Goal: Check status: Check status

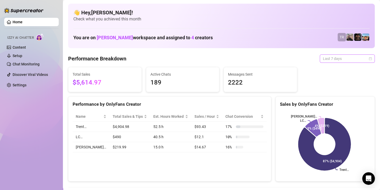
click at [341, 58] on span "Last 7 days" at bounding box center [347, 59] width 49 height 8
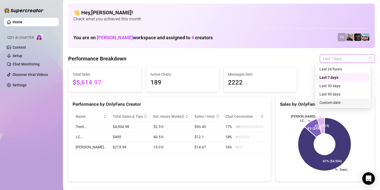
click at [328, 105] on div "Custom date" at bounding box center [342, 103] width 47 height 6
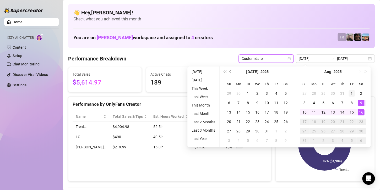
type input "[DATE]"
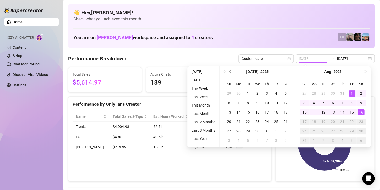
click at [352, 94] on div "1" at bounding box center [351, 93] width 6 height 6
click at [361, 112] on div "16" at bounding box center [361, 112] width 6 height 6
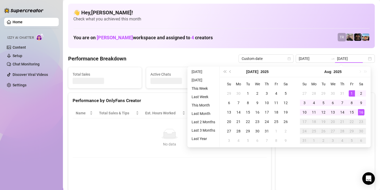
type input "[DATE]"
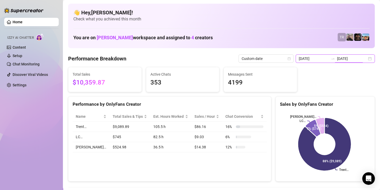
click at [344, 58] on input "[DATE]" at bounding box center [352, 59] width 30 height 6
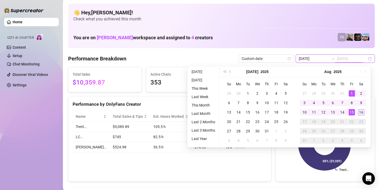
type input "[DATE]"
click at [361, 113] on div "16" at bounding box center [361, 112] width 6 height 6
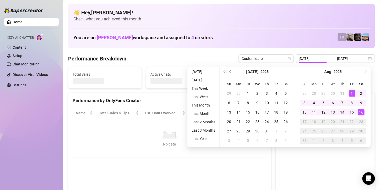
type input "[DATE]"
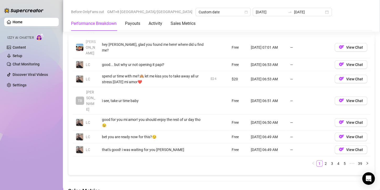
scroll to position [655, 0]
